Goal: Information Seeking & Learning: Check status

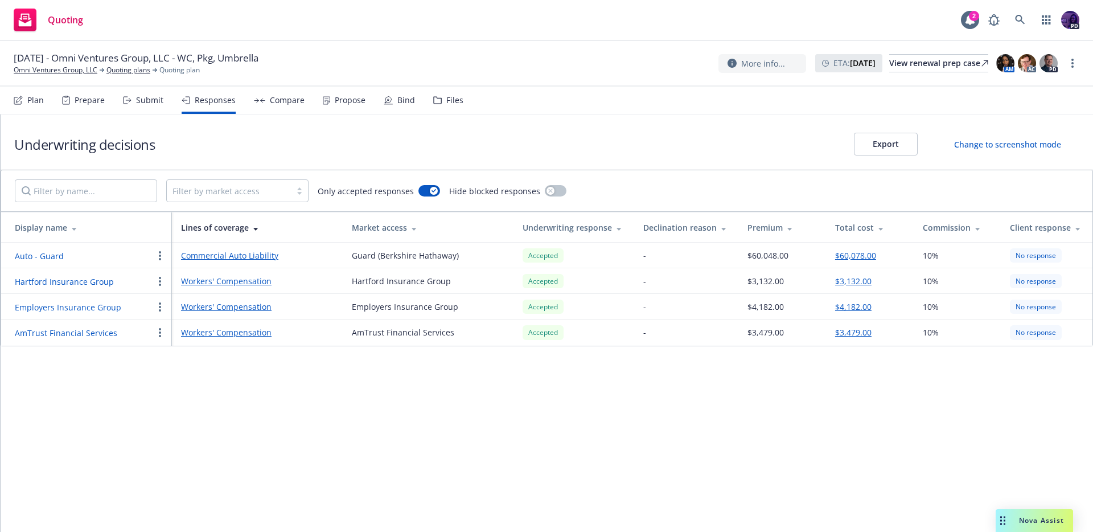
click at [406, 23] on div "Quoting 2 PD" at bounding box center [546, 20] width 1093 height 41
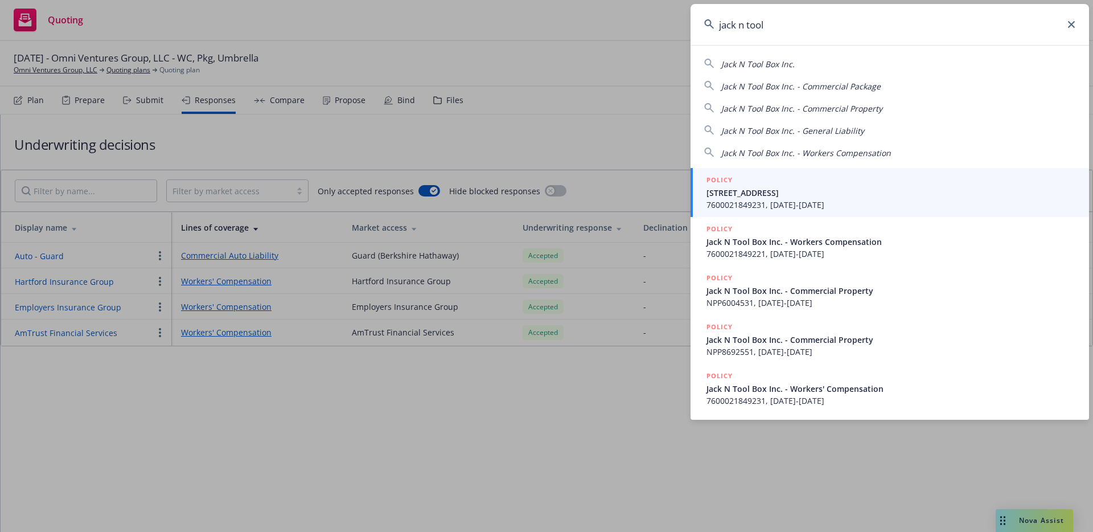
click at [784, 60] on span "Jack N Tool Box Inc." at bounding box center [758, 64] width 73 height 11
type input "Jack N Tool Box Inc."
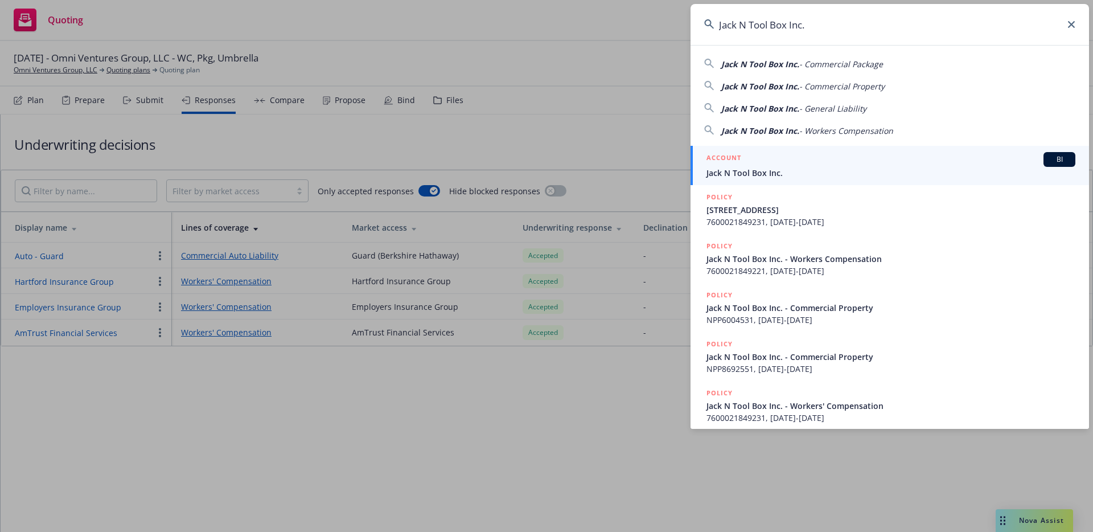
click at [742, 164] on div "ACCOUNT BI" at bounding box center [891, 159] width 369 height 15
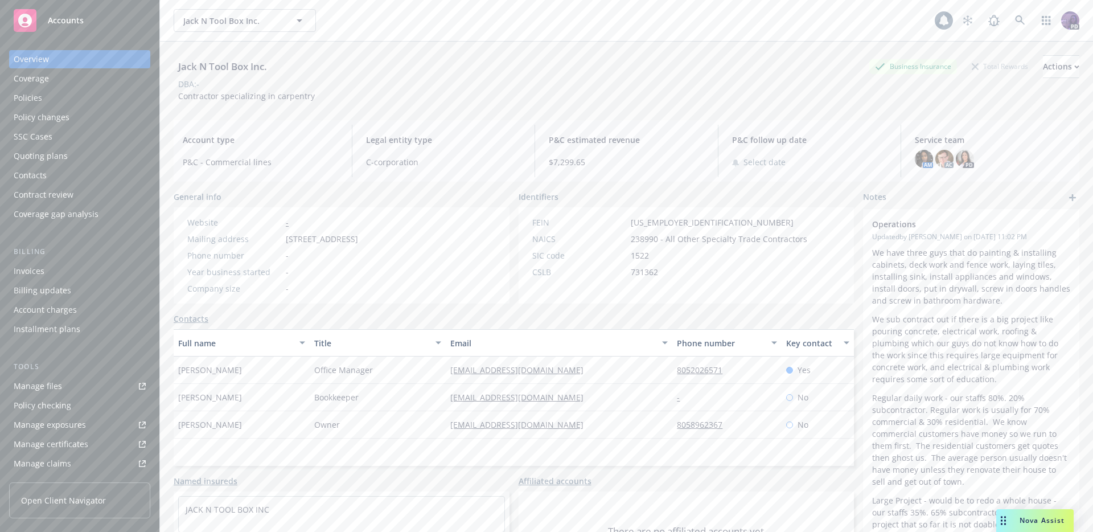
click at [48, 106] on div "Policies" at bounding box center [80, 98] width 132 height 18
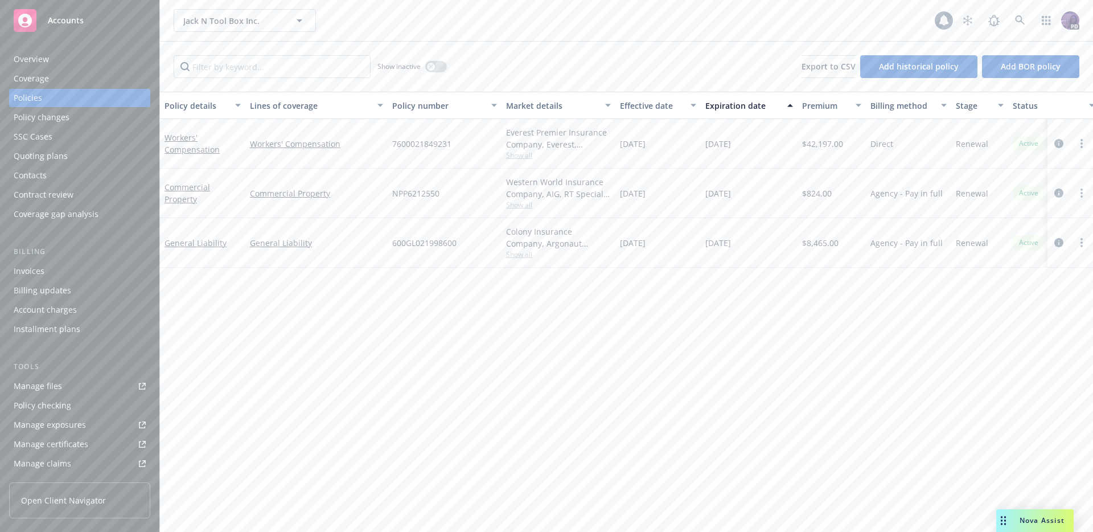
click at [83, 59] on div "Overview" at bounding box center [80, 59] width 132 height 18
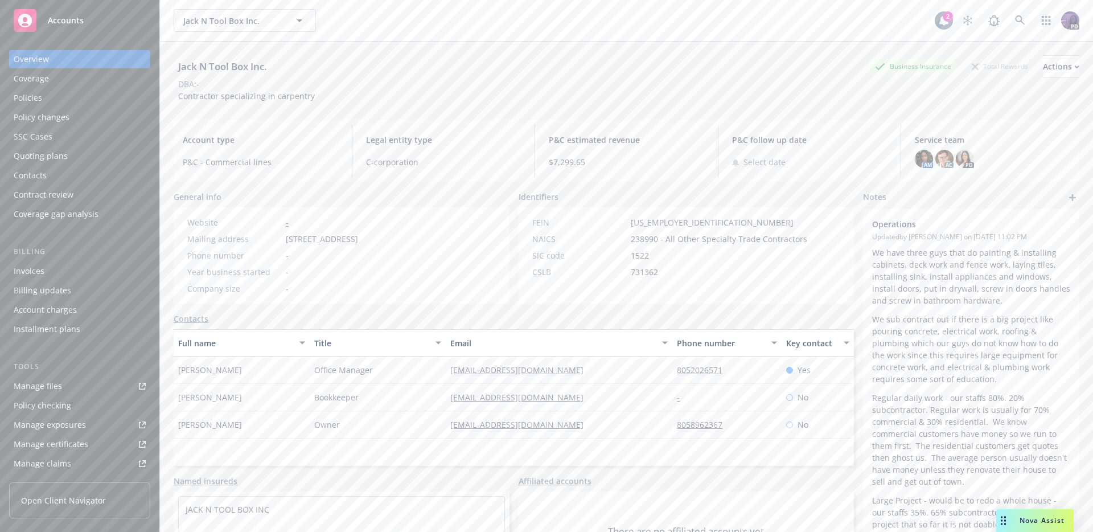
click at [365, 20] on div "Jack N Tool Box Inc. Jack N Tool Box Inc." at bounding box center [554, 20] width 761 height 23
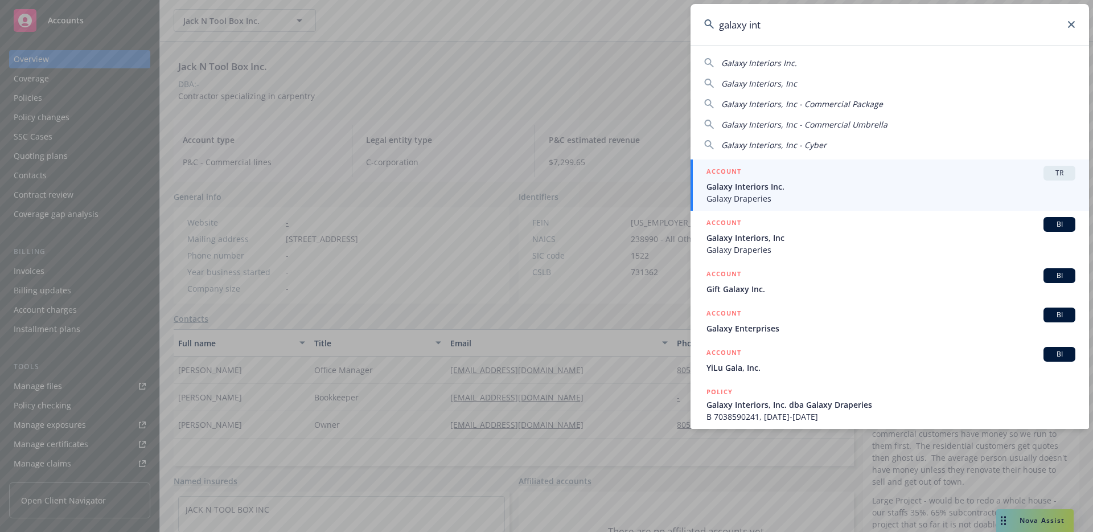
type input "galaxy int"
click at [782, 187] on span "Galaxy Interiors Inc." at bounding box center [891, 187] width 369 height 12
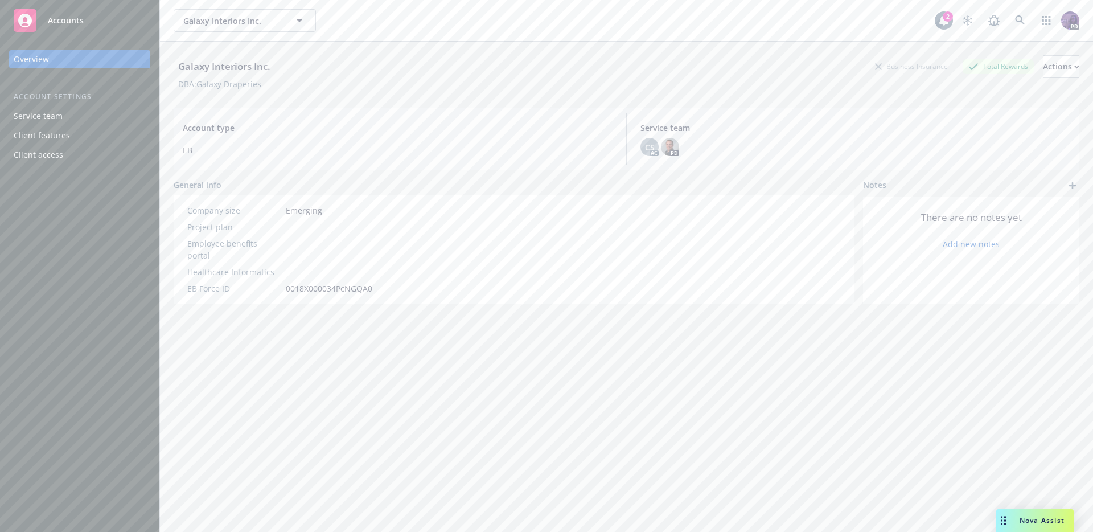
click at [379, 20] on div "Galaxy Interiors Inc. Galaxy Interiors Inc." at bounding box center [554, 20] width 761 height 23
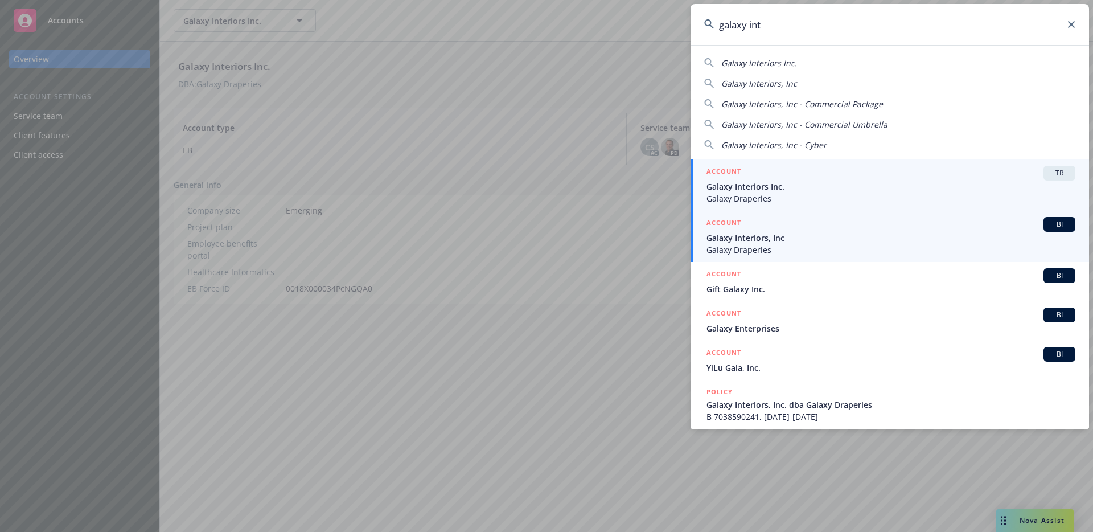
type input "galaxy int"
click at [820, 224] on div "ACCOUNT BI" at bounding box center [891, 224] width 369 height 15
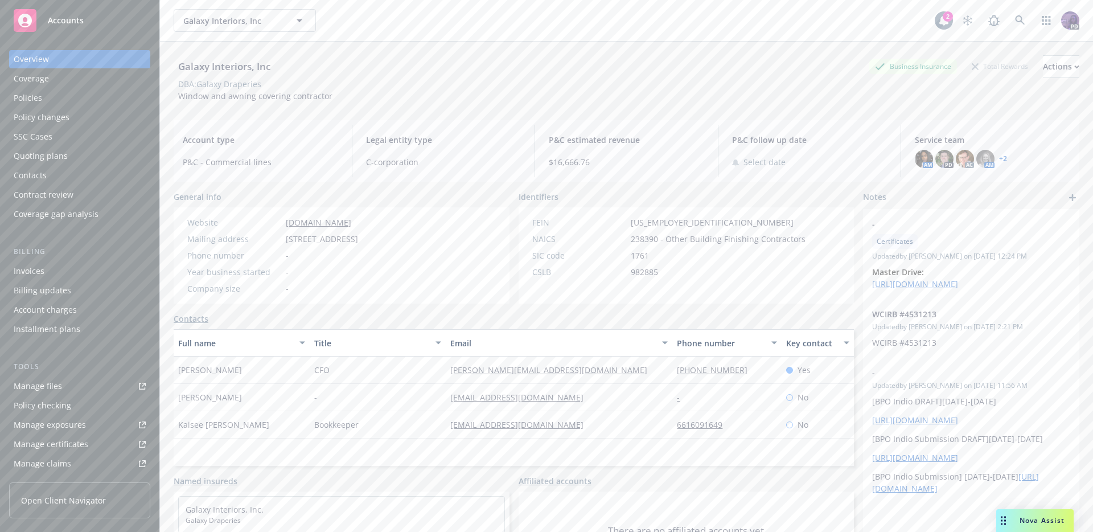
click at [101, 100] on div "Policies" at bounding box center [80, 98] width 132 height 18
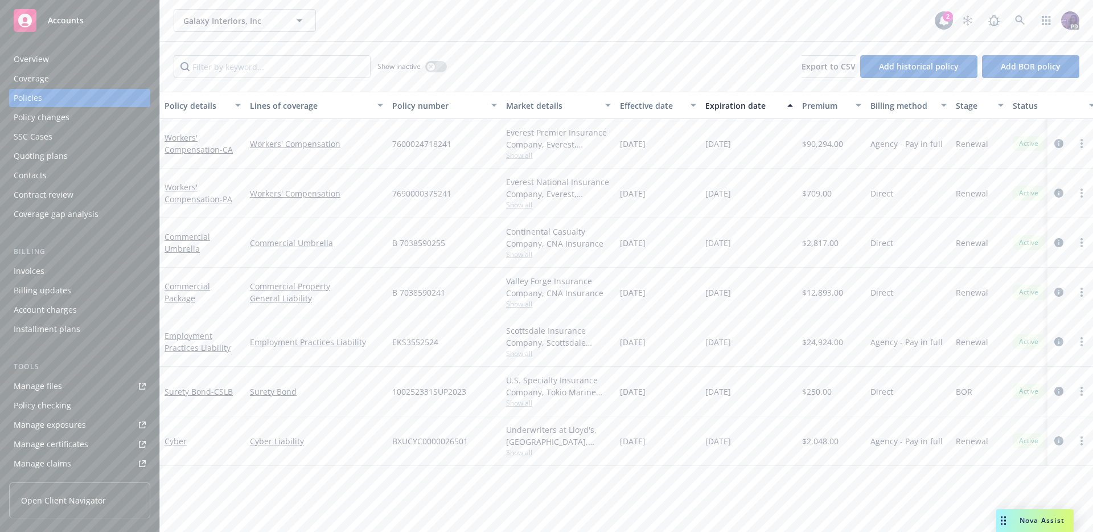
click at [83, 62] on div "Overview" at bounding box center [80, 59] width 132 height 18
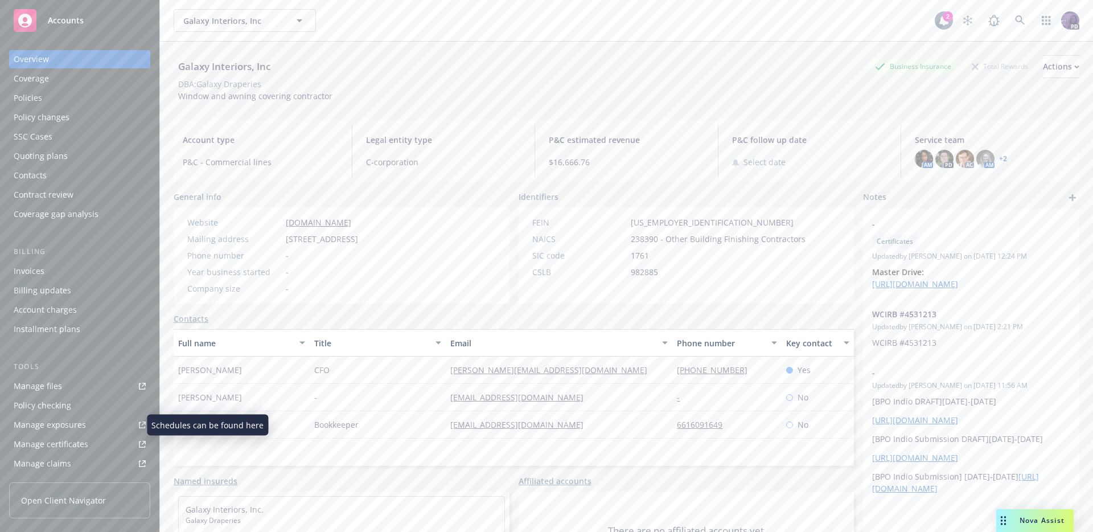
click at [71, 424] on div "Manage exposures" at bounding box center [50, 425] width 72 height 18
